Goal: Task Accomplishment & Management: Complete application form

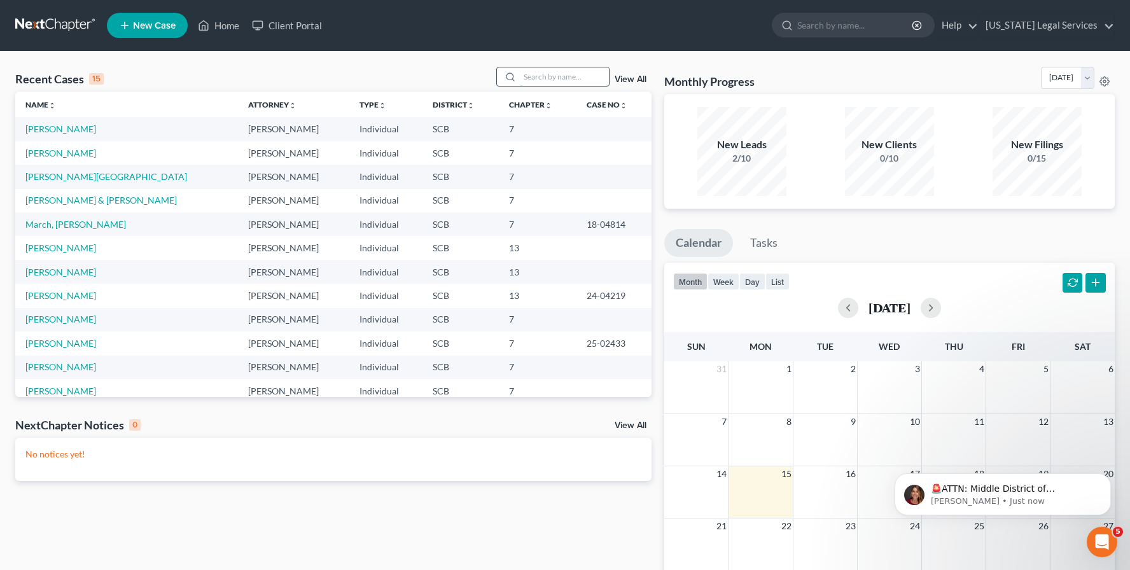
click at [540, 67] on div at bounding box center [552, 77] width 113 height 20
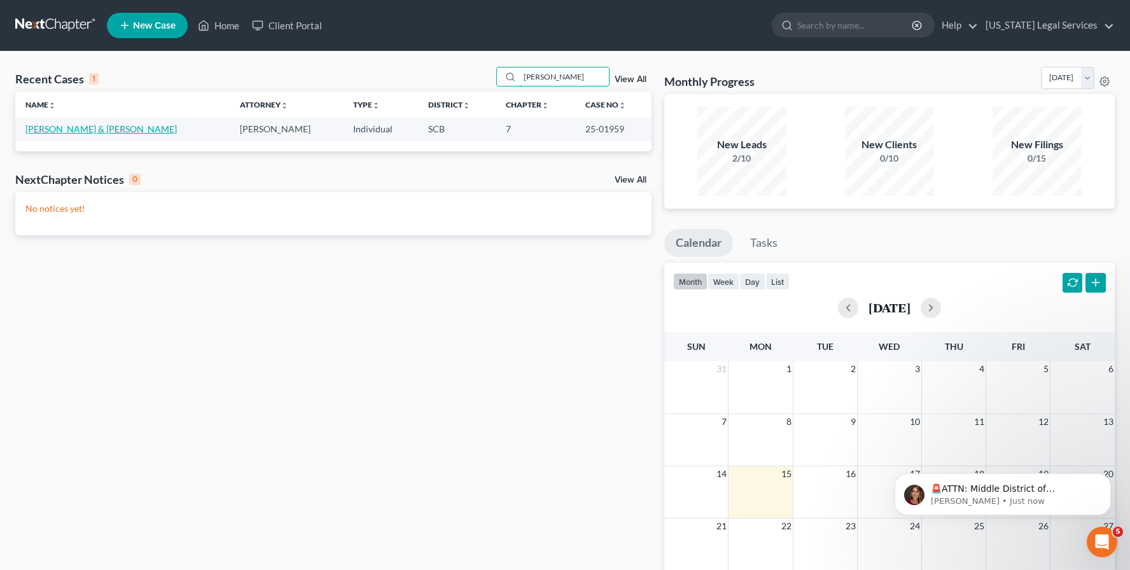
type input "[PERSON_NAME]"
click at [90, 130] on link "[PERSON_NAME] & [PERSON_NAME]" at bounding box center [100, 128] width 151 height 11
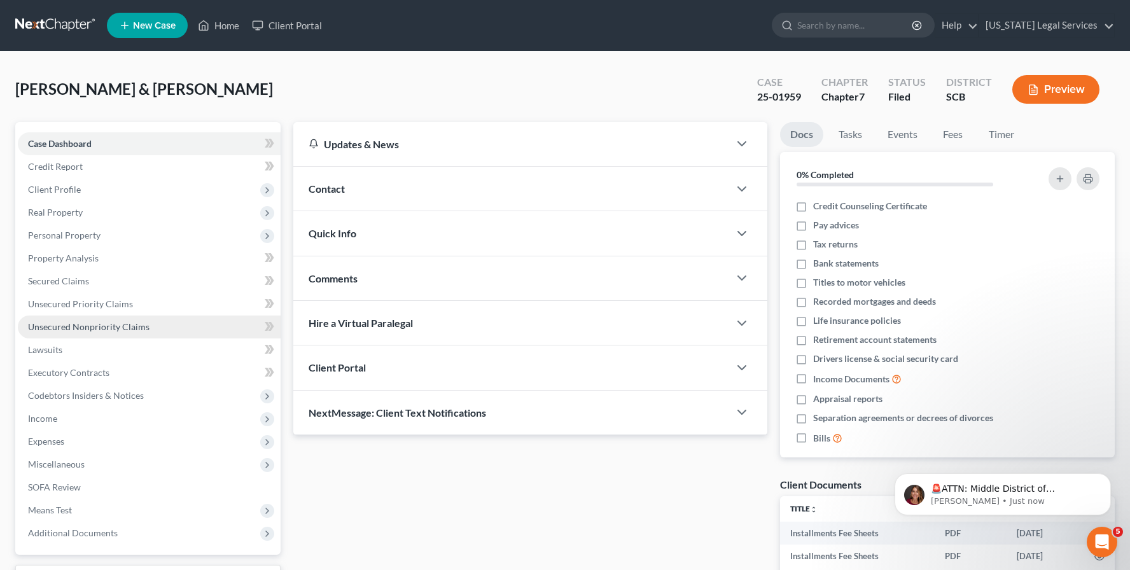
click at [67, 327] on span "Unsecured Nonpriority Claims" at bounding box center [89, 326] width 122 height 11
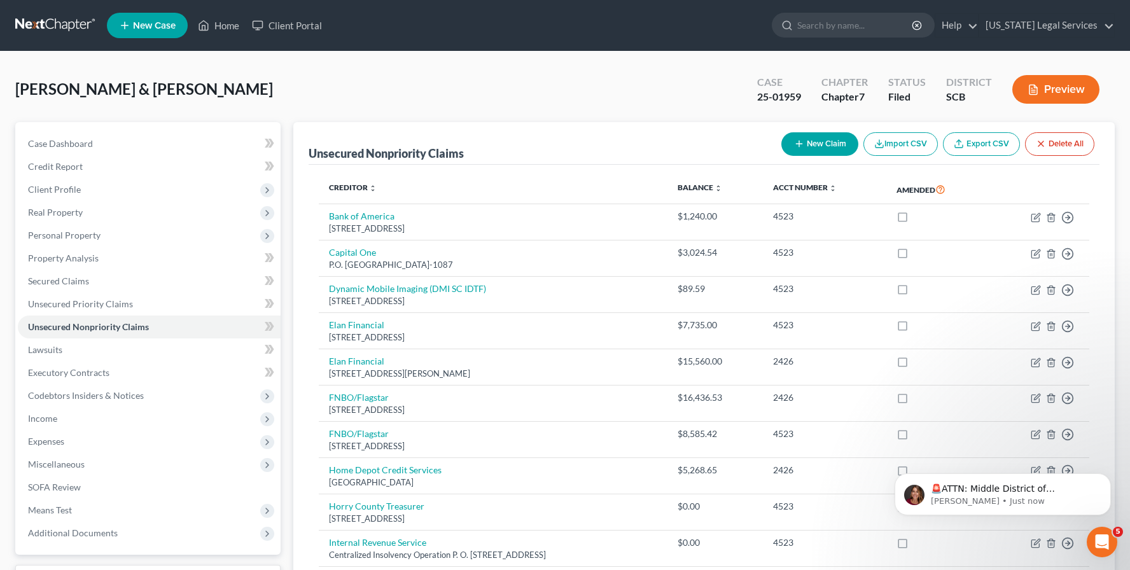
click at [817, 136] on button "New Claim" at bounding box center [819, 144] width 77 height 24
select select "2"
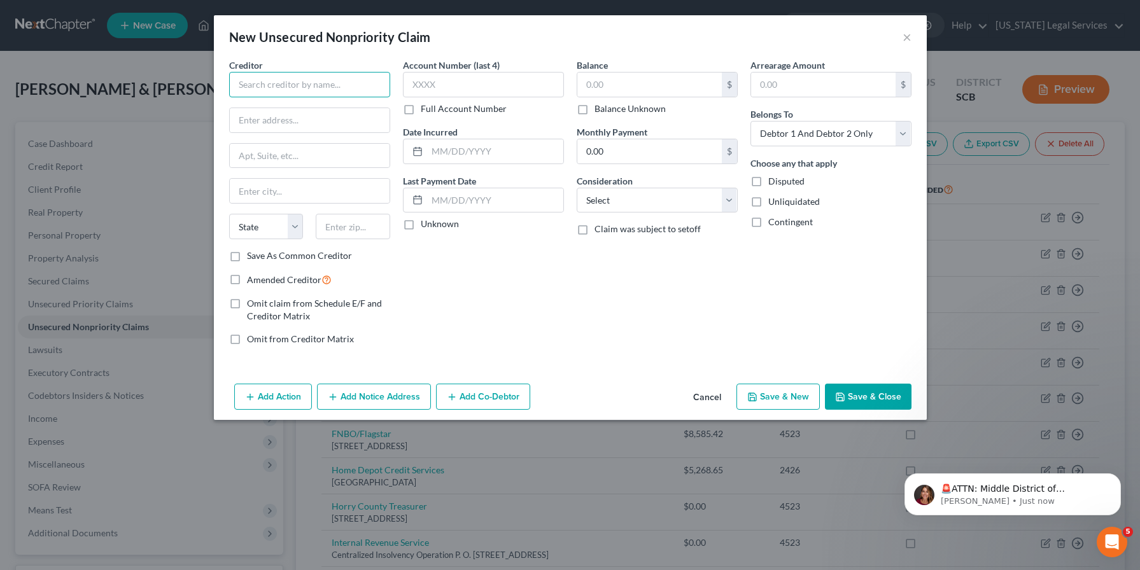
click at [256, 85] on input "text" at bounding box center [309, 84] width 161 height 25
